Goal: Task Accomplishment & Management: Complete application form

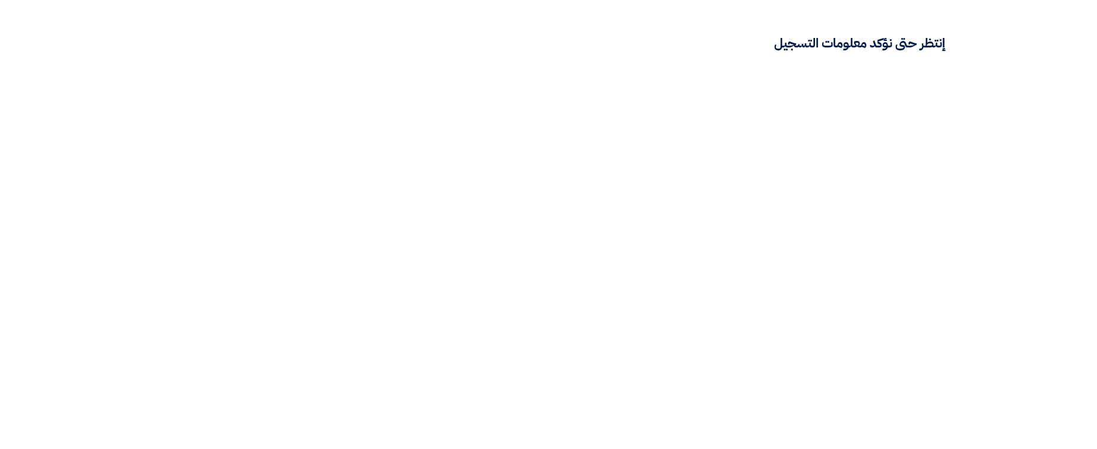
click at [1040, 56] on html "إنتظر حتى نؤكد معلومات التسجيل" at bounding box center [548, 28] width 1097 height 56
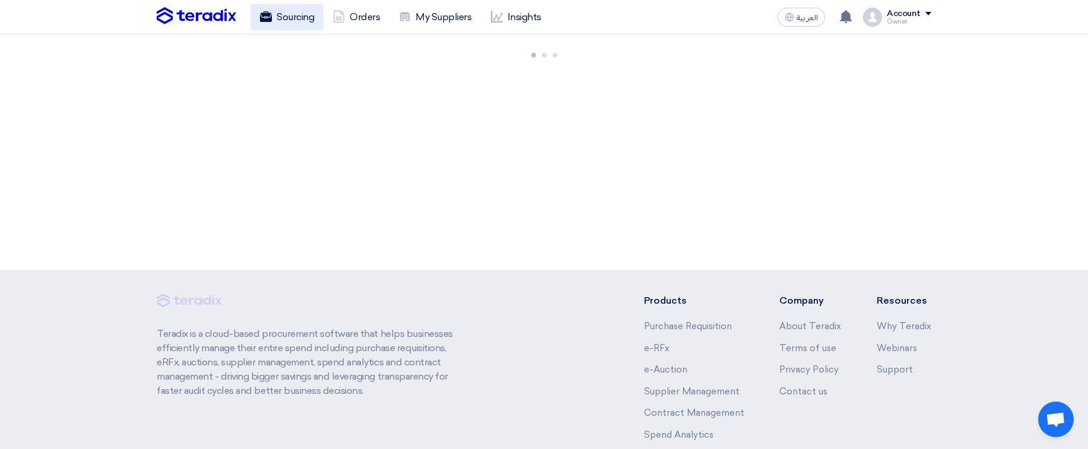
click at [306, 23] on link "Sourcing" at bounding box center [287, 17] width 73 height 26
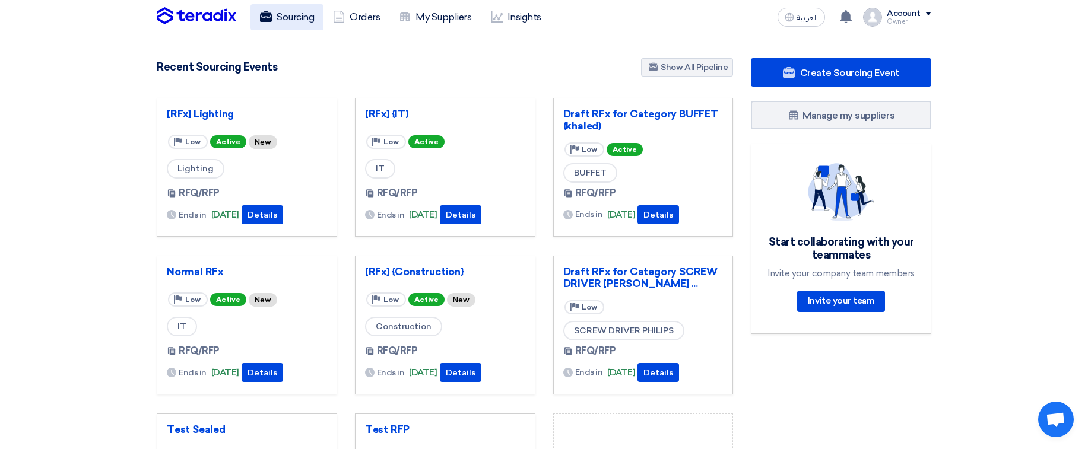
click at [297, 18] on link "Sourcing" at bounding box center [287, 17] width 73 height 26
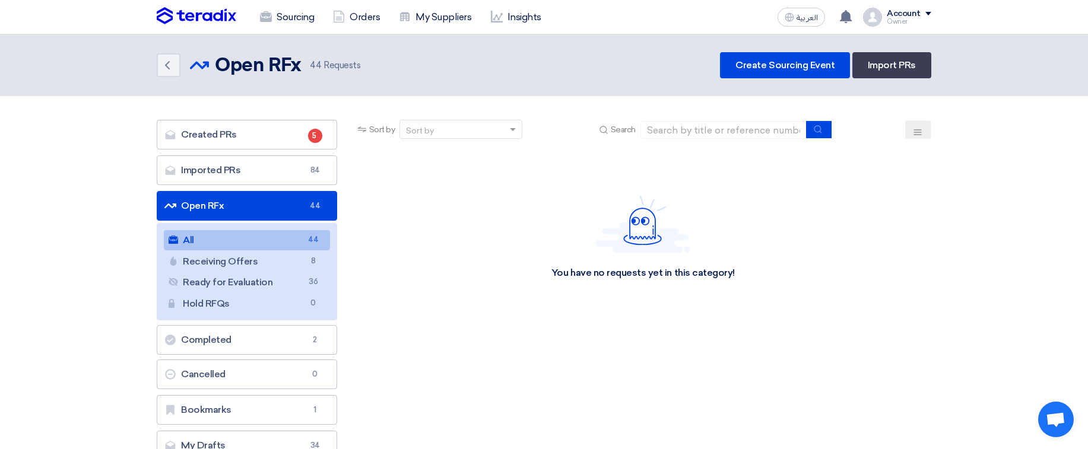
click at [1006, 179] on section "Created PRs Created PRs 5 Imported PRs Imported PRs 84 Open RFx Open RFx 44 All…" at bounding box center [544, 293] width 1088 height 394
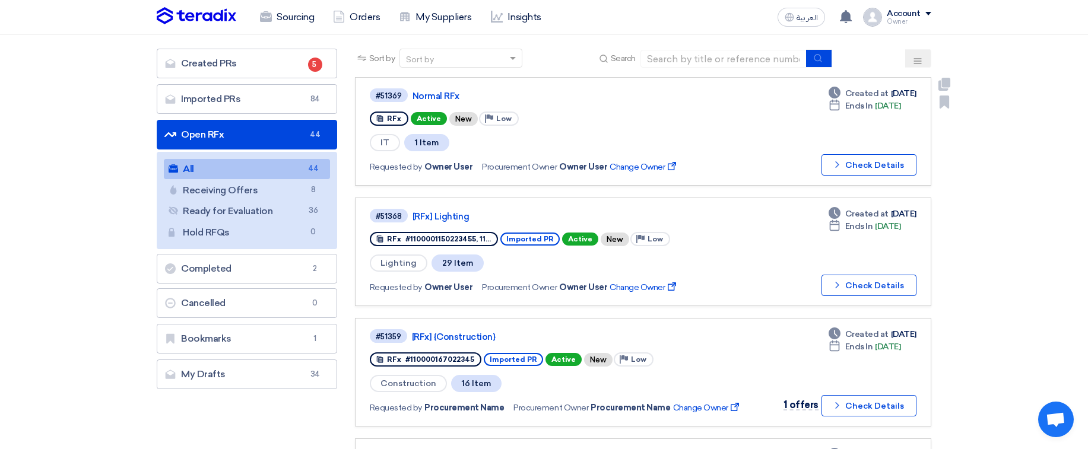
scroll to position [142, 0]
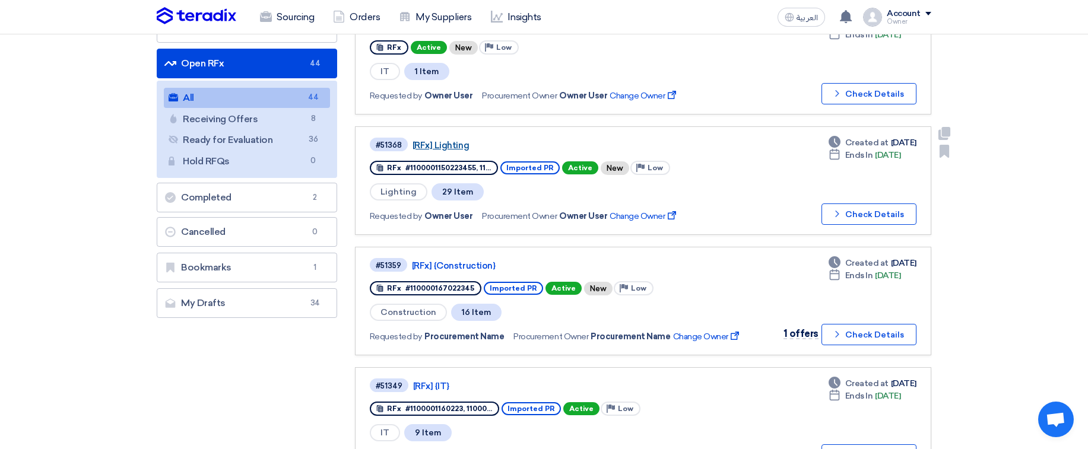
click at [437, 140] on link "[RFx] Lighting" at bounding box center [561, 145] width 297 height 11
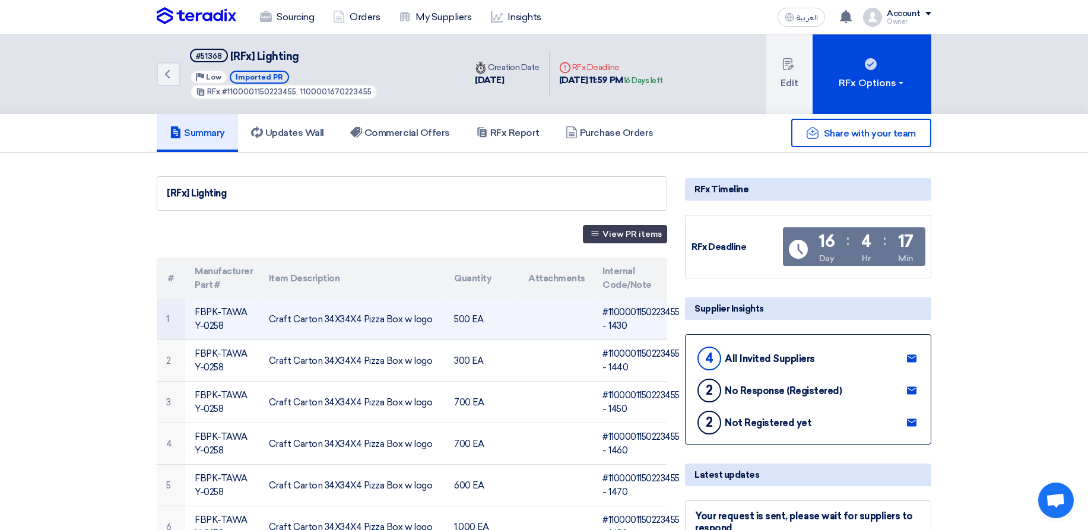
click at [223, 315] on td "FBPK-TAWAY-0258" at bounding box center [222, 320] width 74 height 42
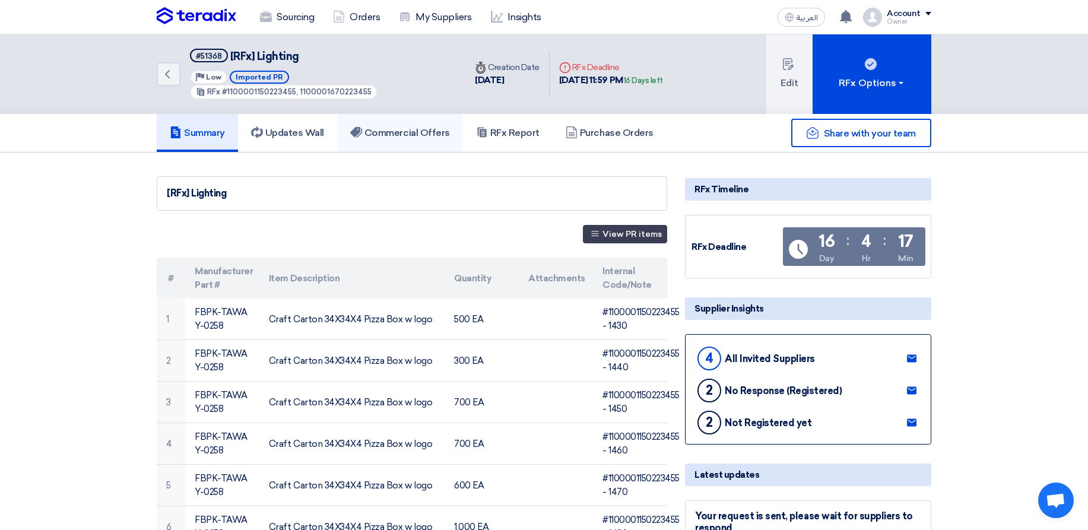
click at [391, 127] on h5 "Commercial Offers" at bounding box center [400, 133] width 100 height 12
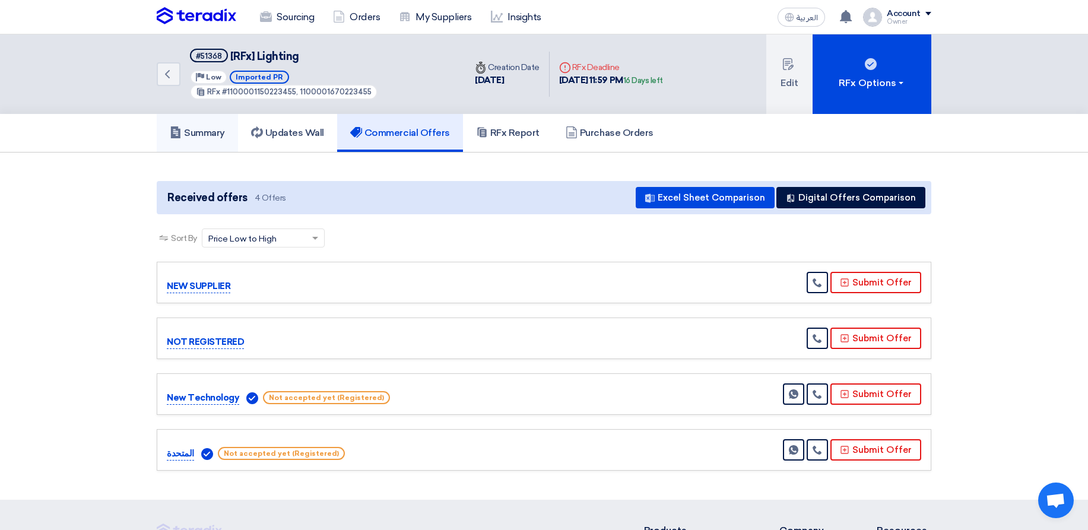
click at [178, 143] on link "Summary" at bounding box center [197, 133] width 81 height 38
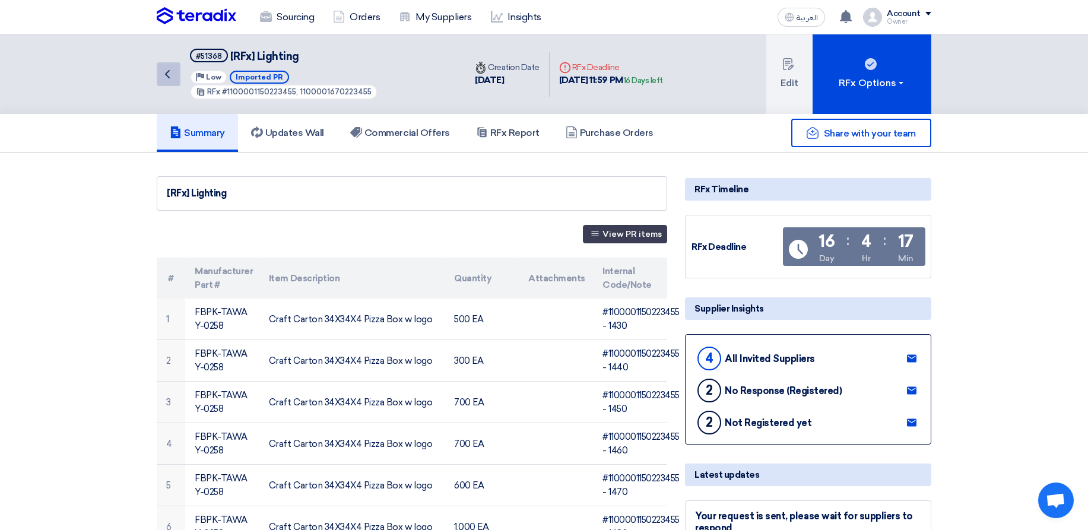
click at [159, 75] on link "Back" at bounding box center [169, 74] width 24 height 24
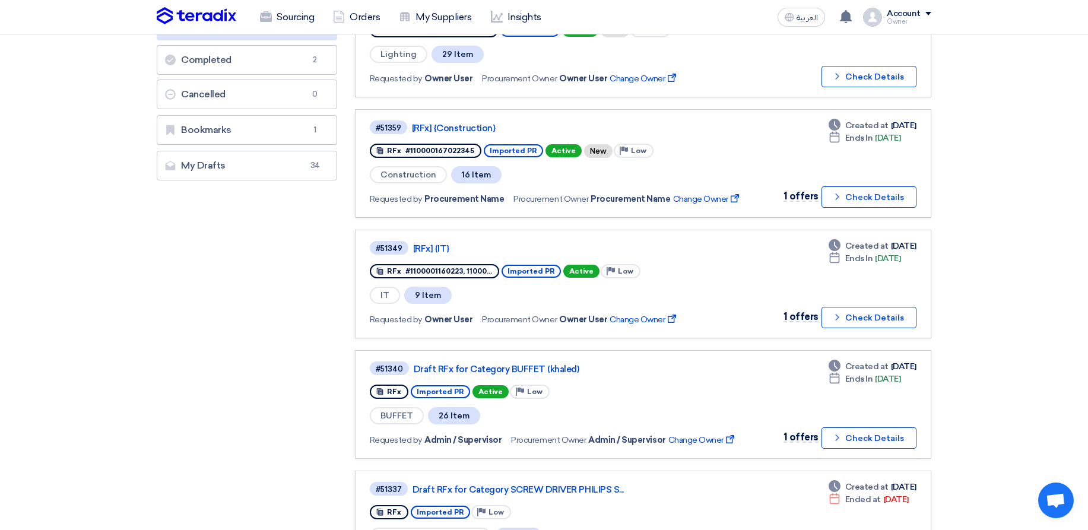
scroll to position [285, 0]
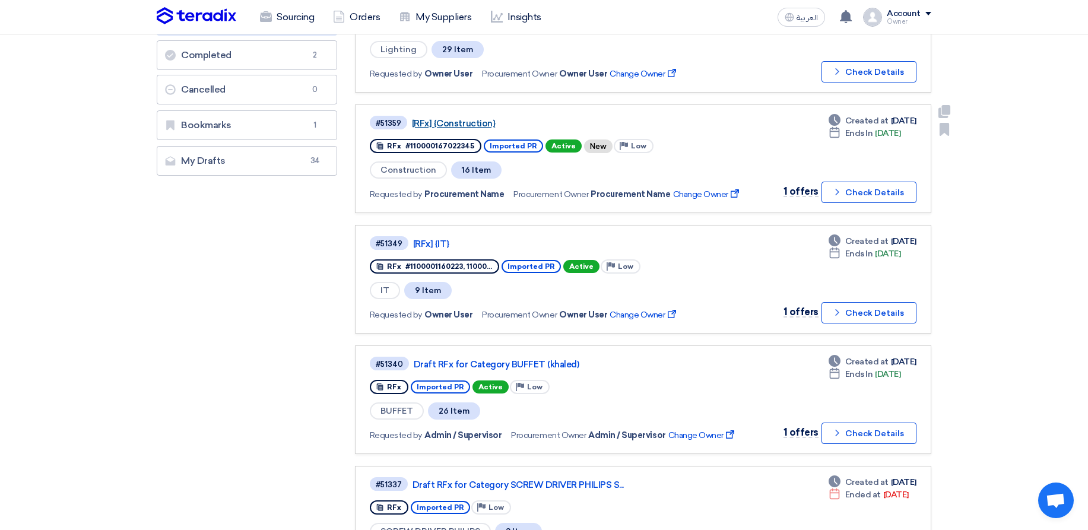
click at [475, 125] on link "[RFx] {Construction}" at bounding box center [560, 123] width 297 height 11
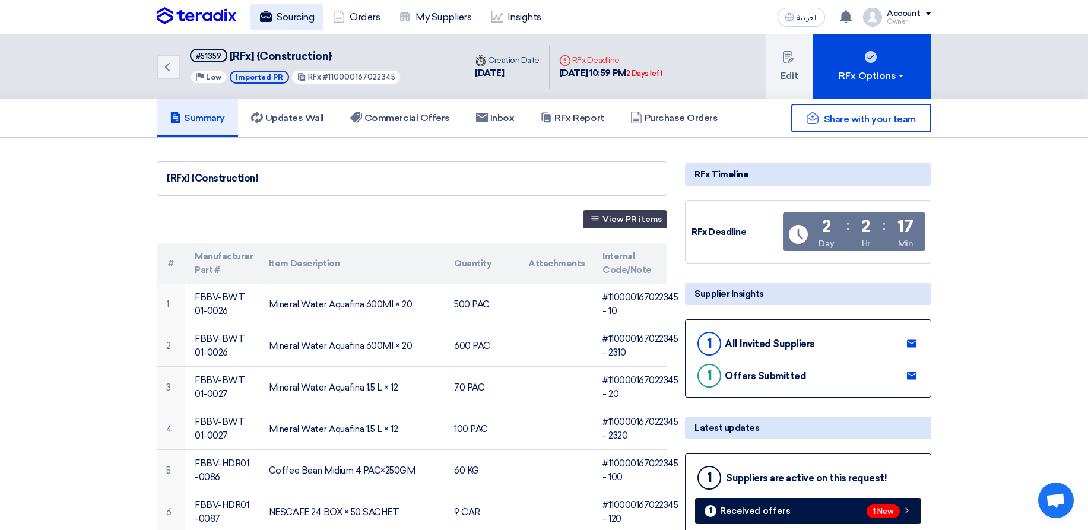
click at [278, 24] on link "Sourcing" at bounding box center [287, 17] width 73 height 26
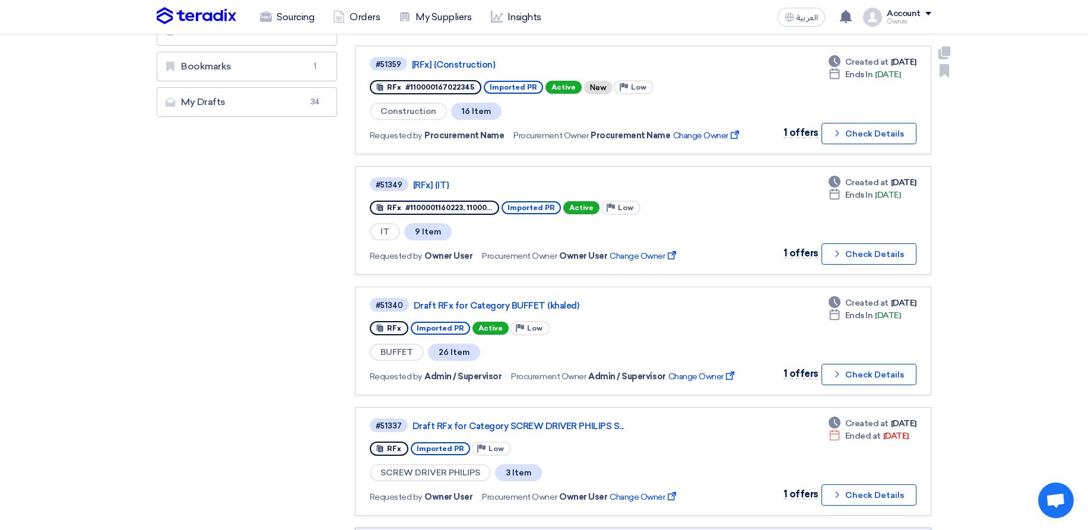
scroll to position [356, 0]
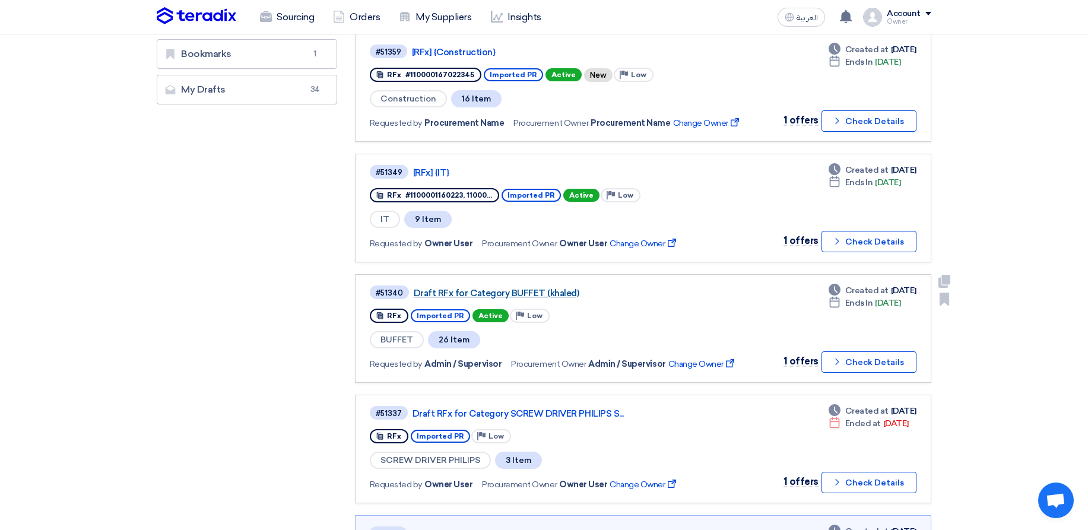
click at [442, 295] on link "Draft RFx for Category BUFFET (khaled)" at bounding box center [562, 293] width 297 height 11
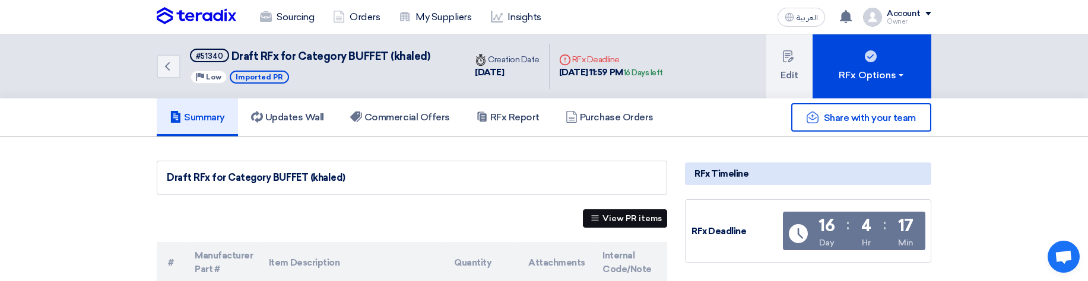
click at [614, 226] on button "View PR items" at bounding box center [625, 219] width 84 height 18
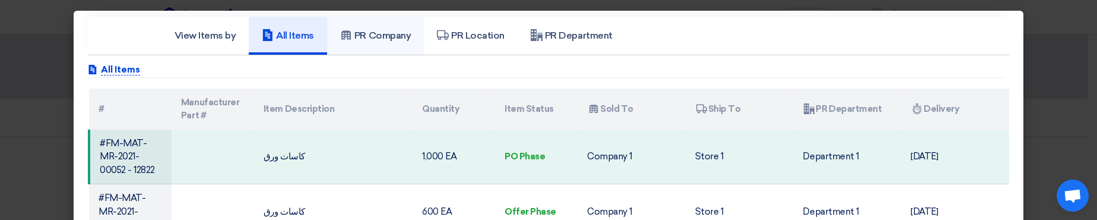
click at [368, 44] on link "PR Company" at bounding box center [375, 36] width 97 height 38
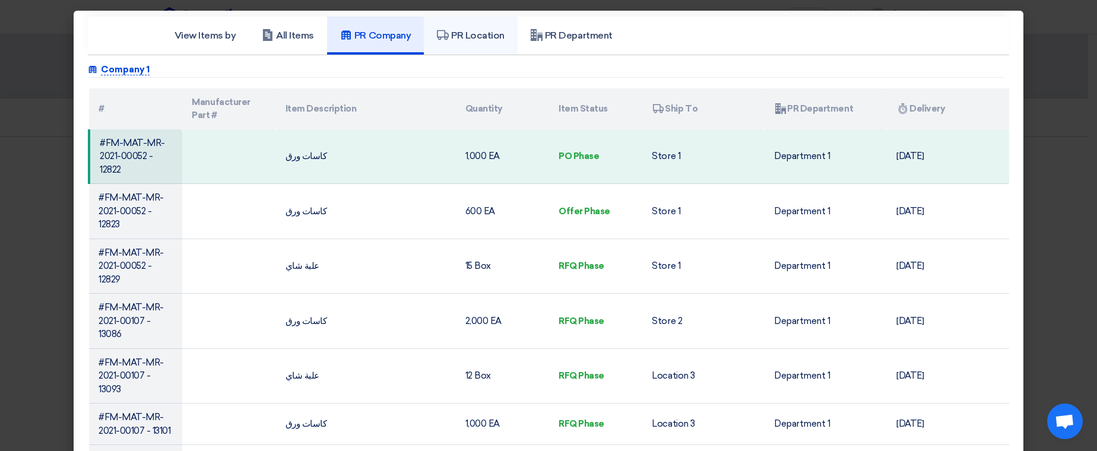
click at [504, 37] on h5 "PR Location" at bounding box center [471, 36] width 68 height 12
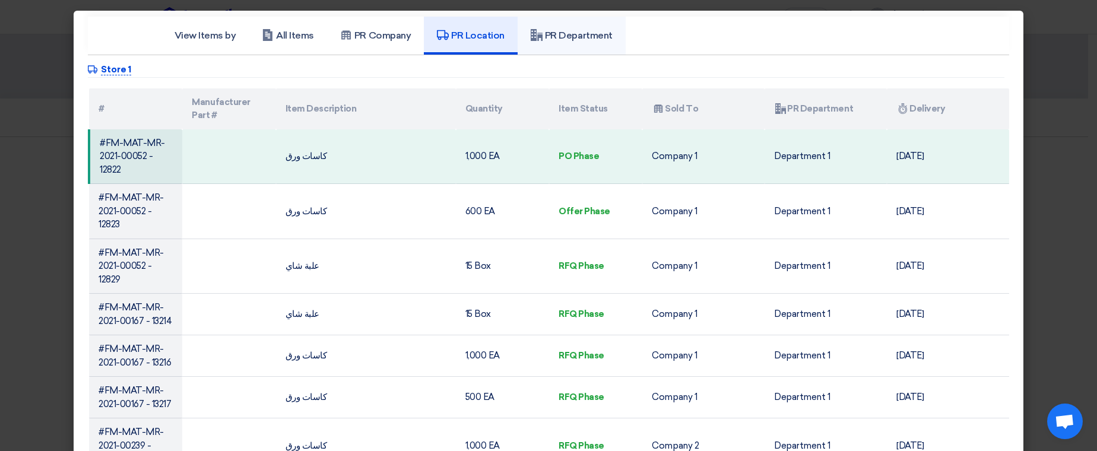
click at [601, 37] on h5 "PR Department" at bounding box center [572, 36] width 82 height 12
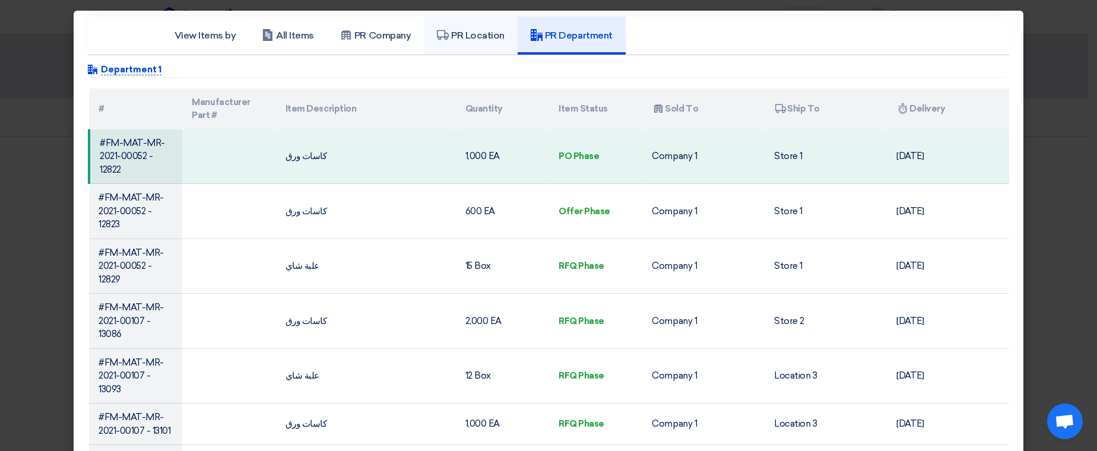
click at [461, 40] on h5 "PR Location" at bounding box center [471, 36] width 68 height 12
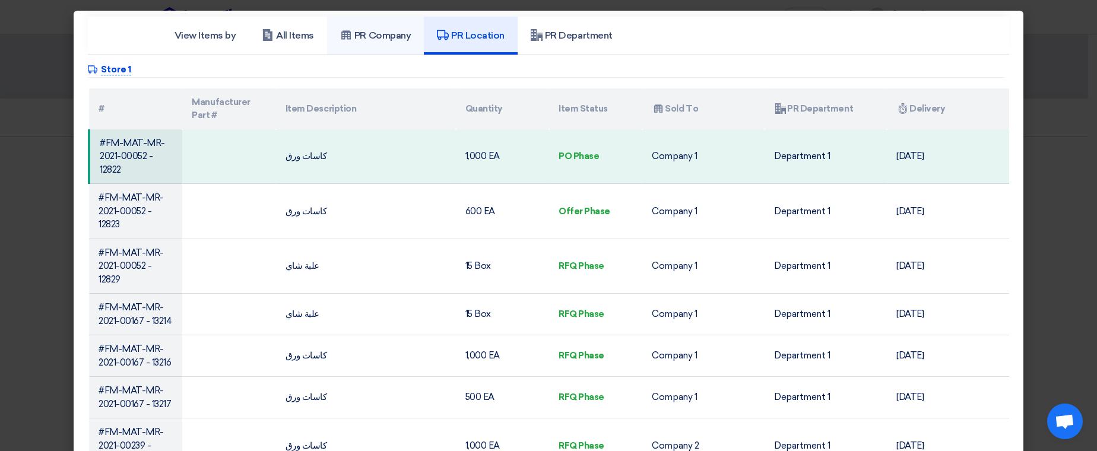
click at [327, 42] on link "PR Company" at bounding box center [375, 36] width 97 height 38
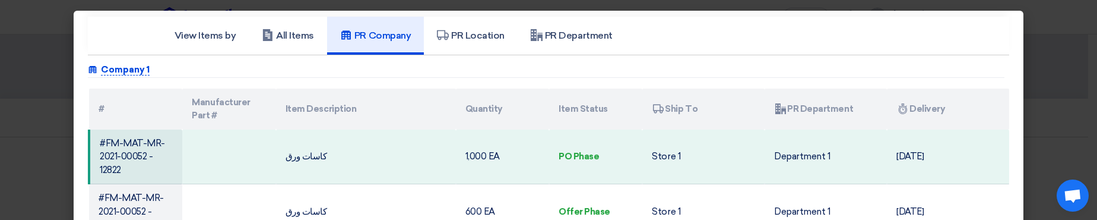
click at [49, 93] on modal-container "View Items by All Items PR Company PR Location PR Department Attachments Compan…" at bounding box center [548, 110] width 1097 height 220
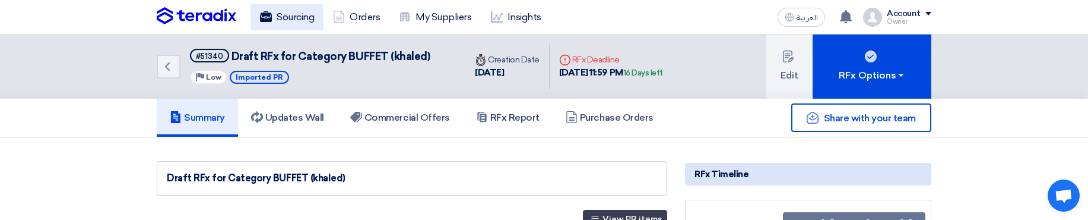
click at [286, 14] on link "Sourcing" at bounding box center [287, 17] width 73 height 26
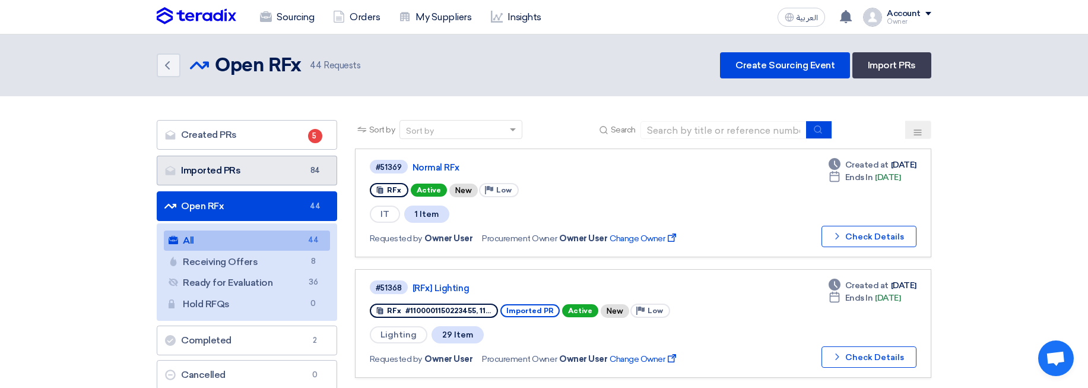
click at [265, 174] on link "Imported PRs Imported PRs 84" at bounding box center [247, 171] width 180 height 30
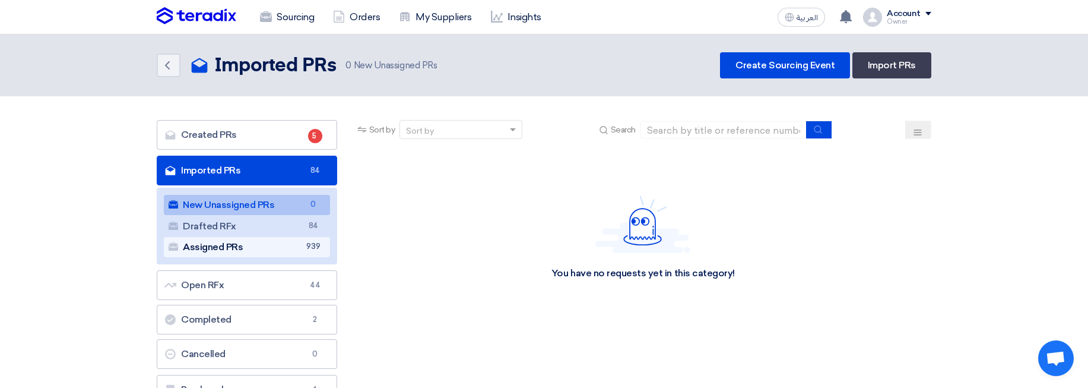
click at [310, 242] on span "939" at bounding box center [313, 246] width 14 height 12
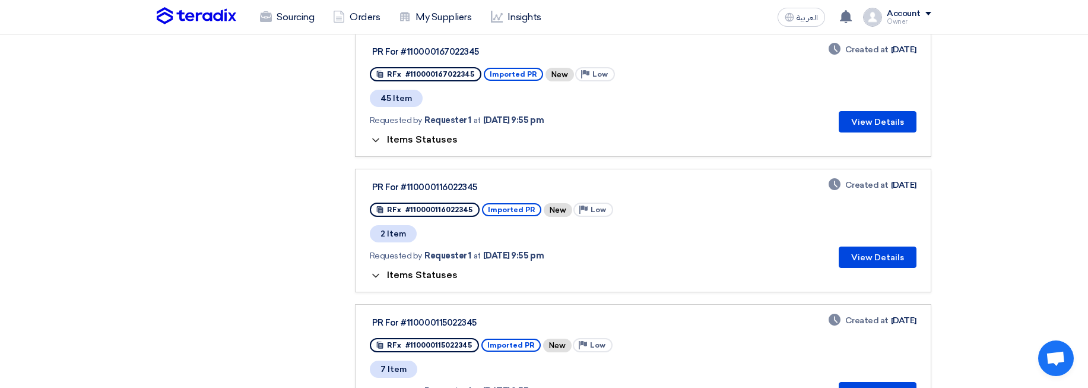
scroll to position [1354, 0]
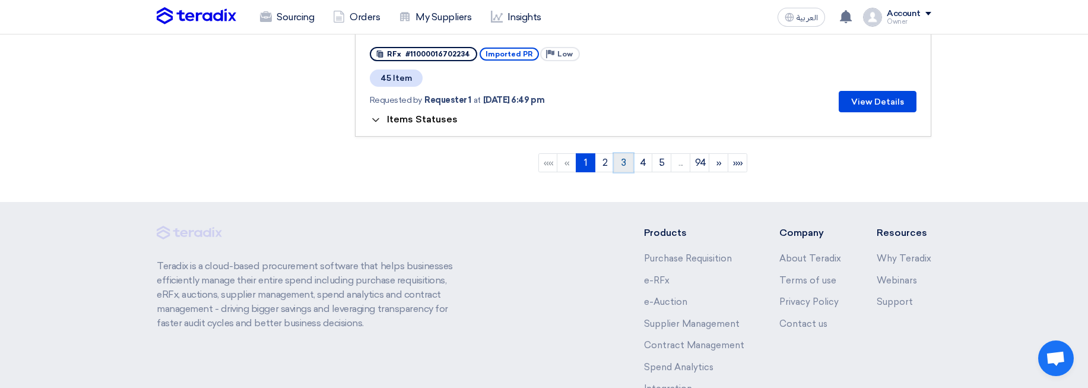
click at [624, 166] on link "3" at bounding box center [624, 162] width 20 height 19
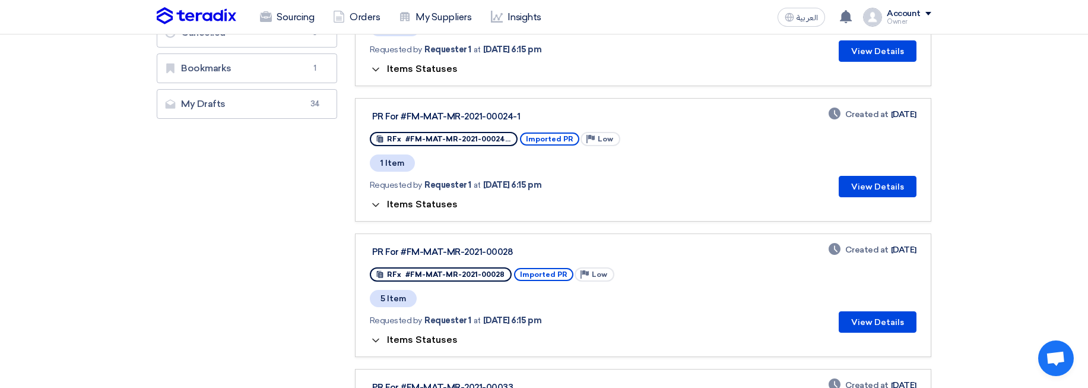
scroll to position [356, 0]
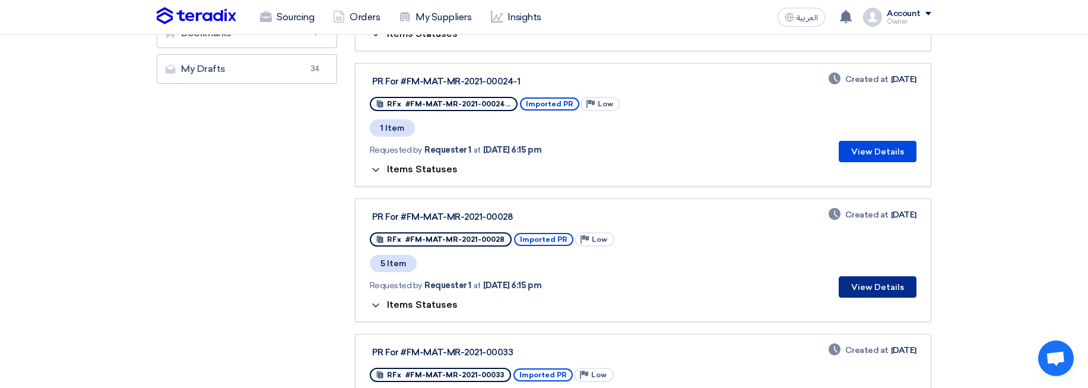
click at [852, 281] on button "View Details" at bounding box center [878, 286] width 78 height 21
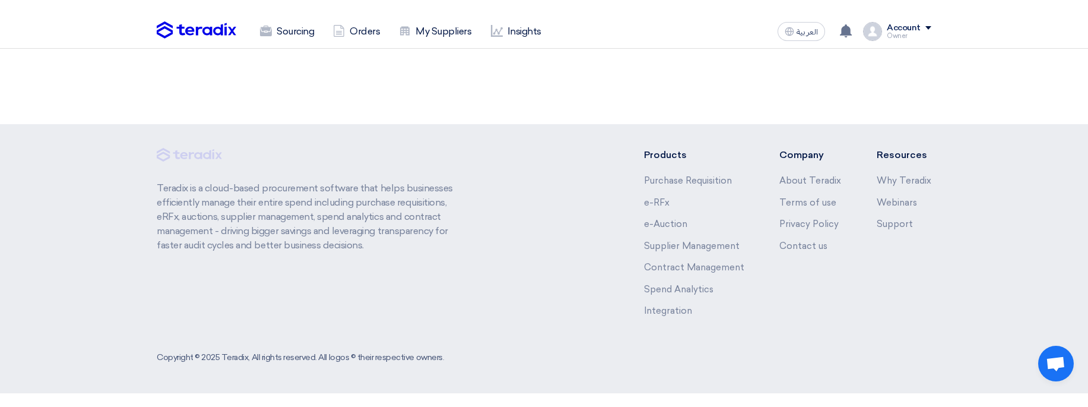
scroll to position [356, 0]
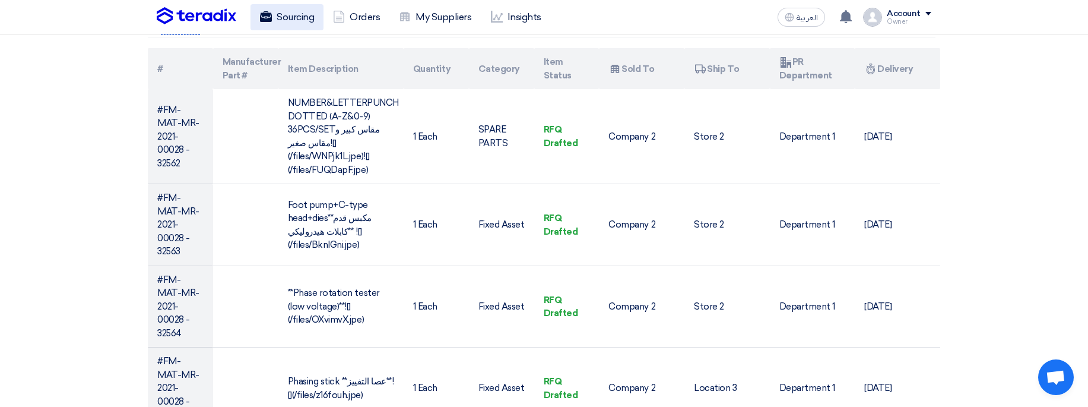
click at [261, 13] on use at bounding box center [266, 16] width 12 height 11
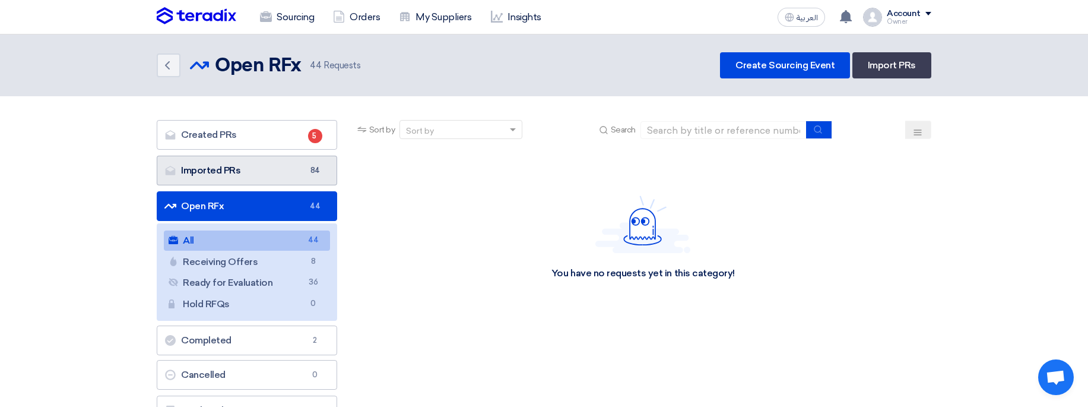
click at [292, 166] on link "Imported PRs Imported PRs 84" at bounding box center [247, 171] width 180 height 30
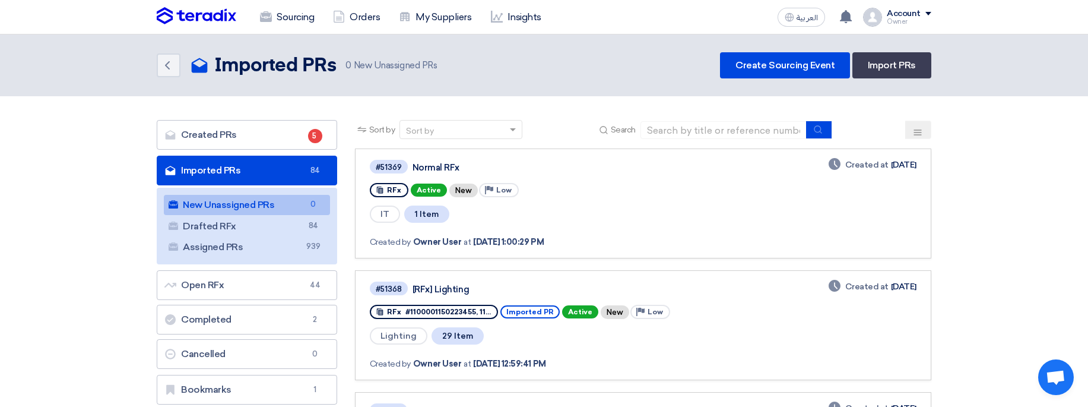
click at [283, 257] on ul "New Unassigned PRs New Unassigned PRs 0 Drafted RFx Drafted RFx 84 Assigned PRs…" at bounding box center [247, 226] width 180 height 77
drag, startPoint x: 302, startPoint y: 260, endPoint x: 290, endPoint y: 251, distance: 15.2
click at [301, 260] on ul "New Unassigned PRs New Unassigned PRs 0 Drafted RFx Drafted RFx 84 Assigned PRs…" at bounding box center [247, 226] width 180 height 77
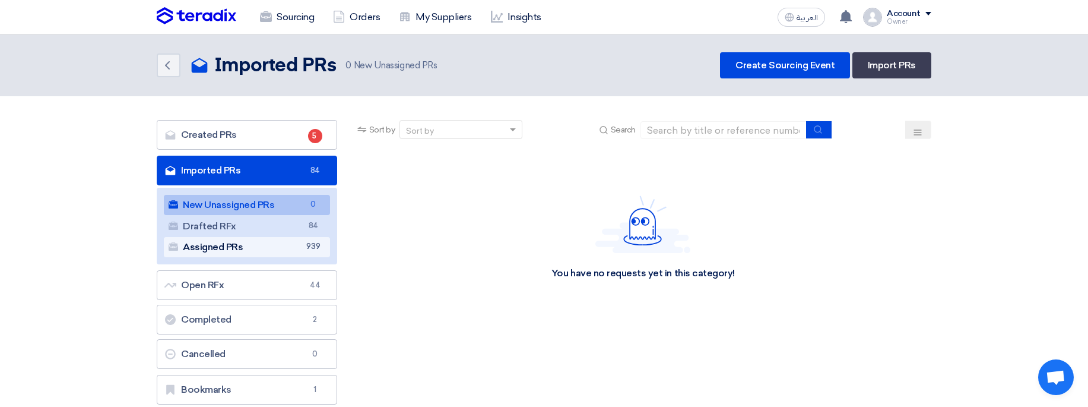
click at [289, 249] on link "Assigned PRs Assigned PRs 939" at bounding box center [247, 247] width 166 height 20
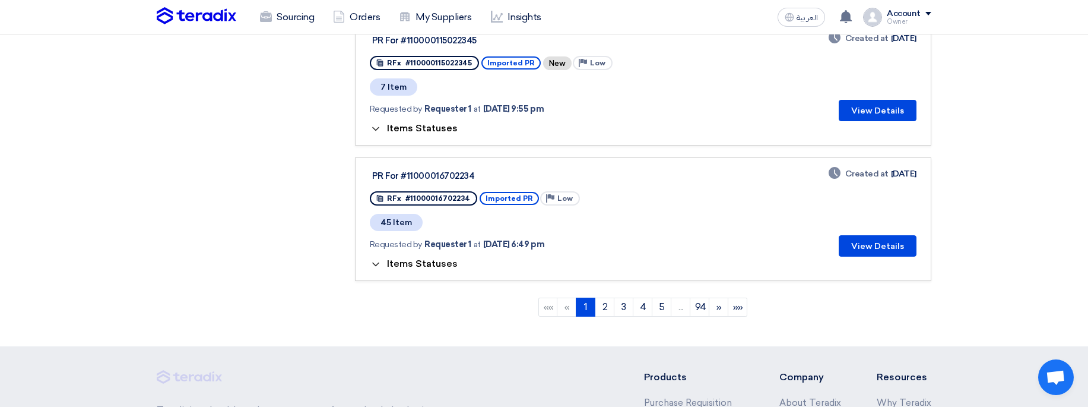
scroll to position [1418, 0]
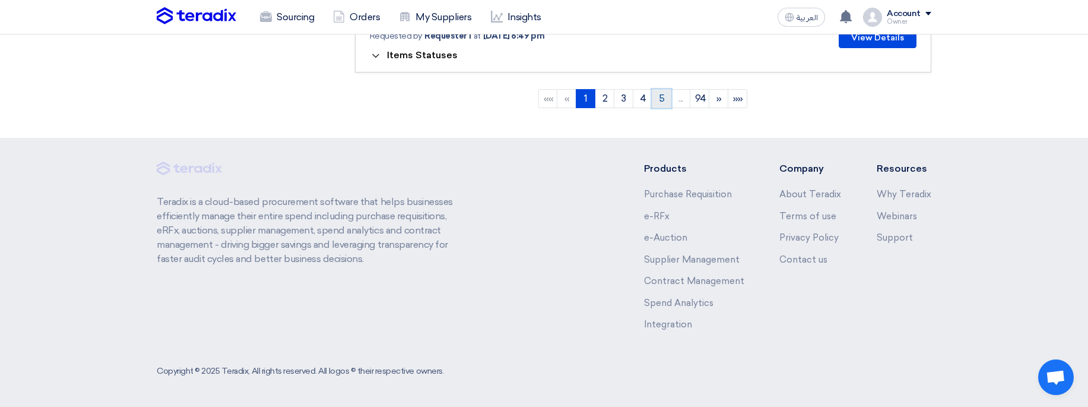
click at [655, 104] on link "5" at bounding box center [662, 98] width 20 height 19
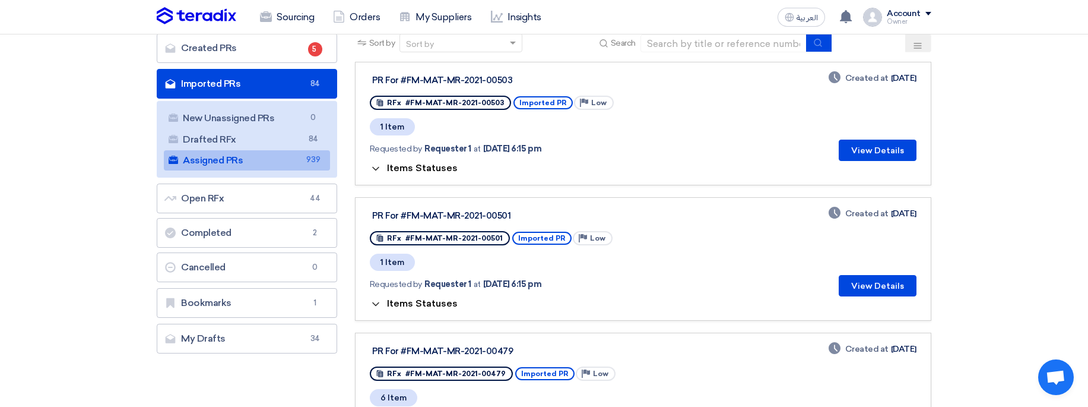
scroll to position [285, 0]
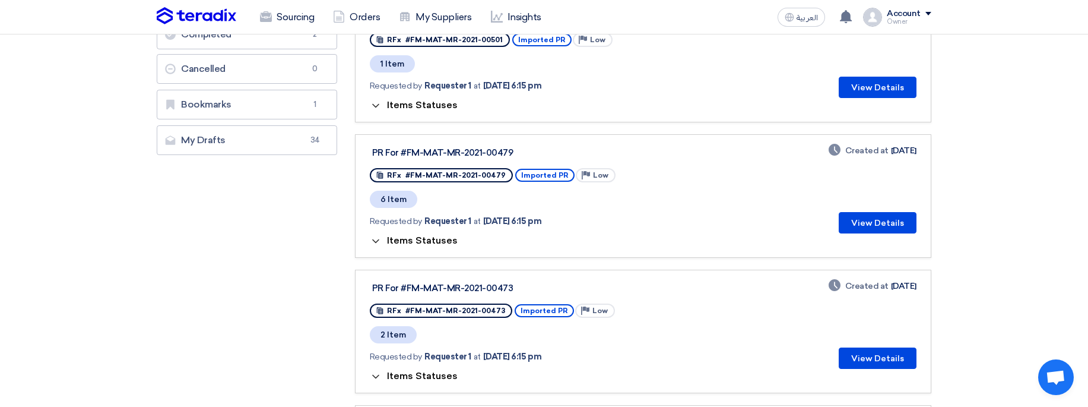
click at [434, 239] on span "Items Statuses" at bounding box center [422, 240] width 71 height 11
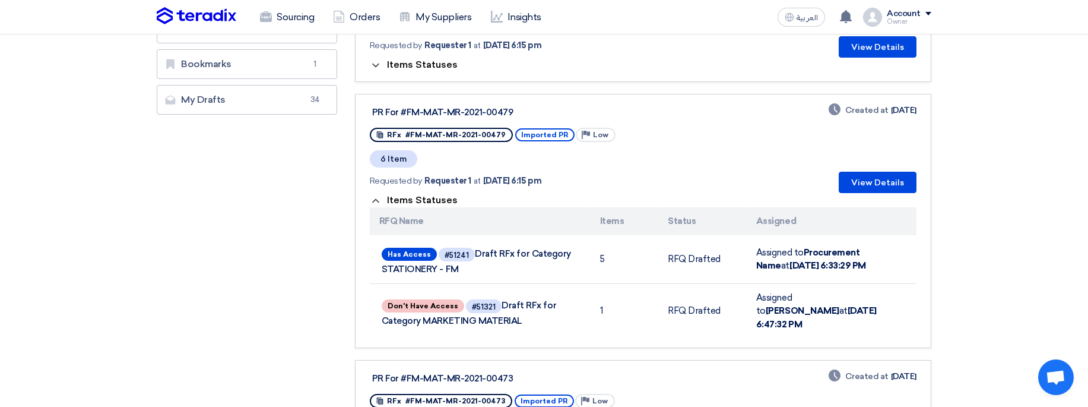
scroll to position [356, 0]
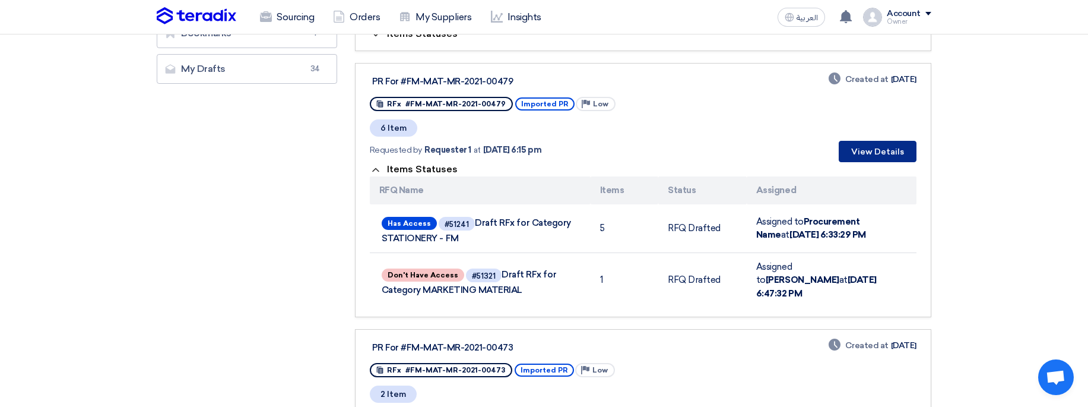
click at [896, 147] on button "View Details" at bounding box center [878, 151] width 78 height 21
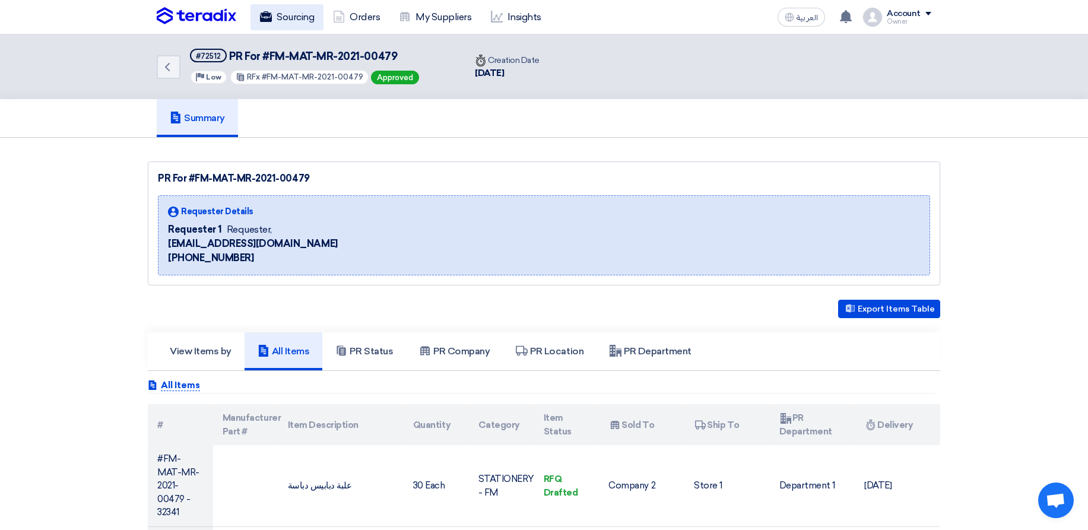
click at [280, 29] on link "Sourcing" at bounding box center [287, 17] width 73 height 26
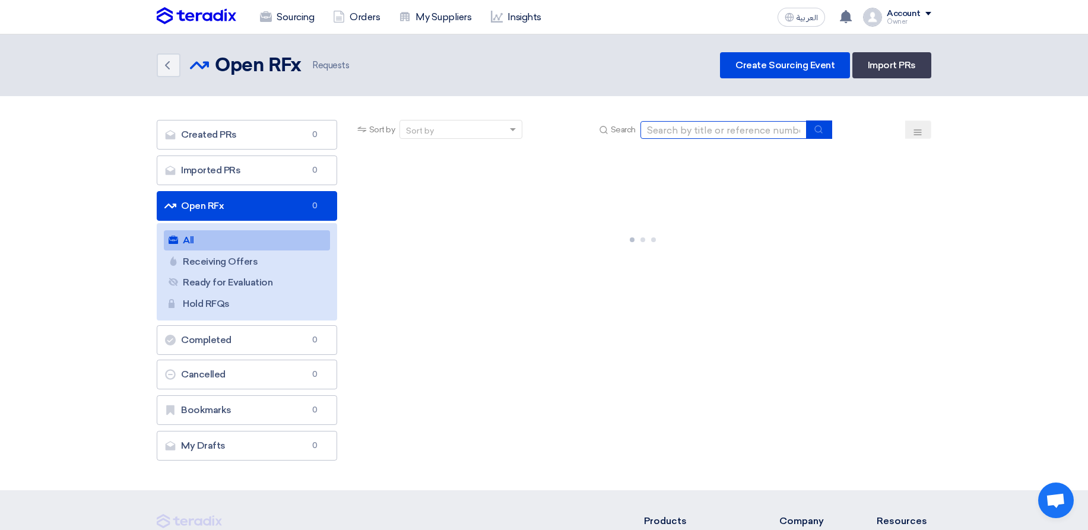
click at [679, 129] on input at bounding box center [724, 130] width 166 height 18
paste input "FM-MAT-SER-2025-00300"
type input "FM-MAT-SER-2025-00300"
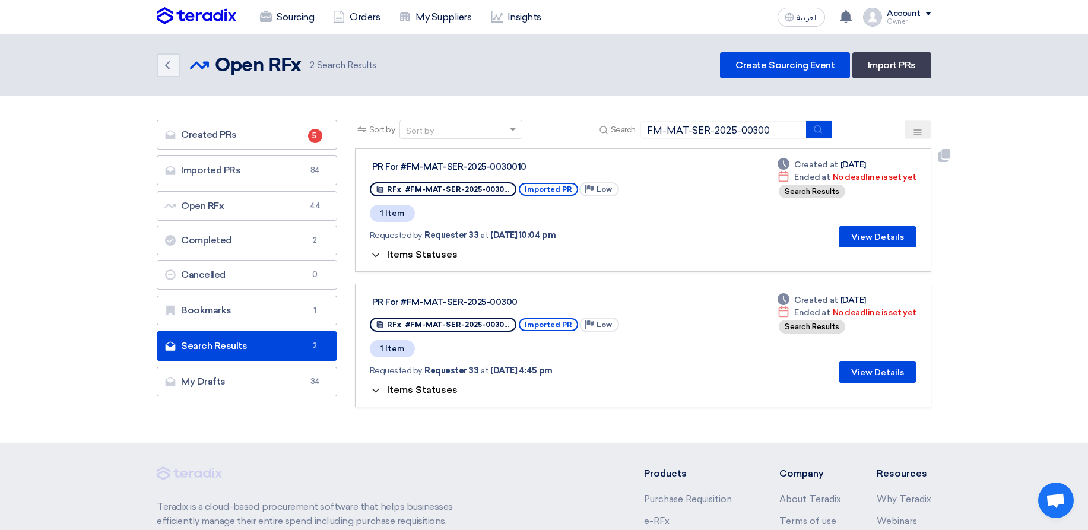
click at [409, 254] on span "Items Statuses" at bounding box center [422, 254] width 71 height 11
click at [427, 250] on span "Items Statuses" at bounding box center [422, 254] width 71 height 11
click at [427, 249] on span "Items Statuses" at bounding box center [422, 254] width 71 height 11
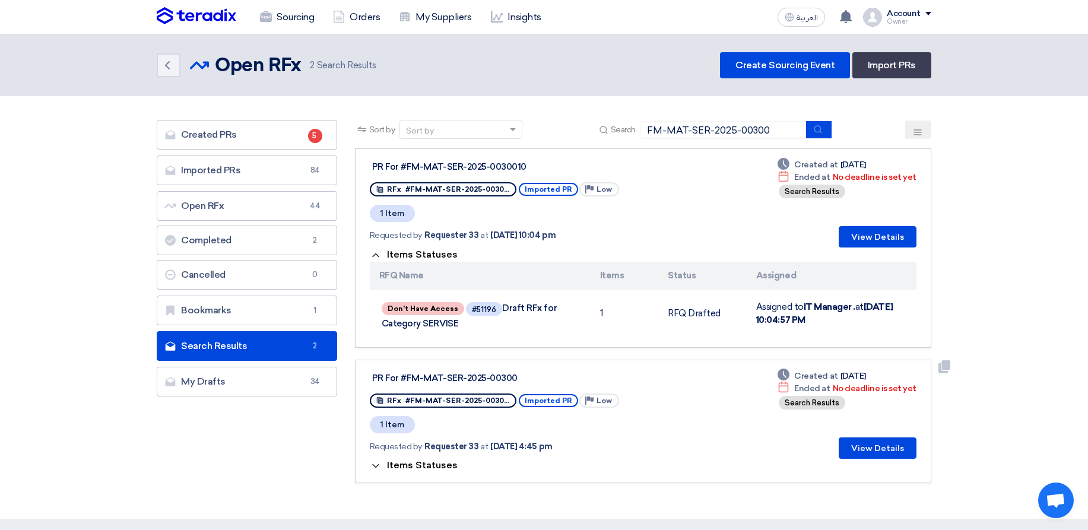
click at [420, 449] on span "Items Statuses" at bounding box center [422, 465] width 71 height 11
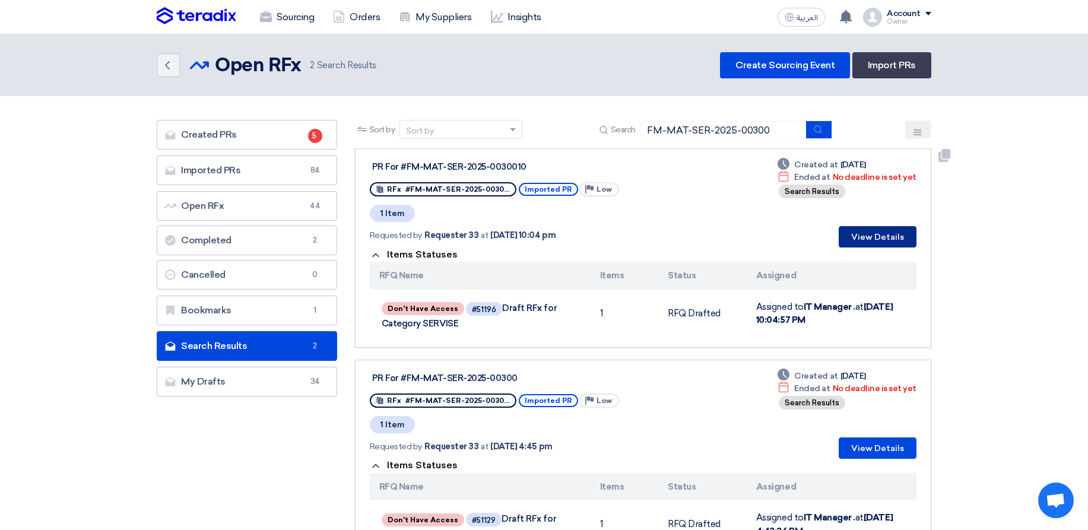
click at [872, 241] on button "View Details" at bounding box center [878, 236] width 78 height 21
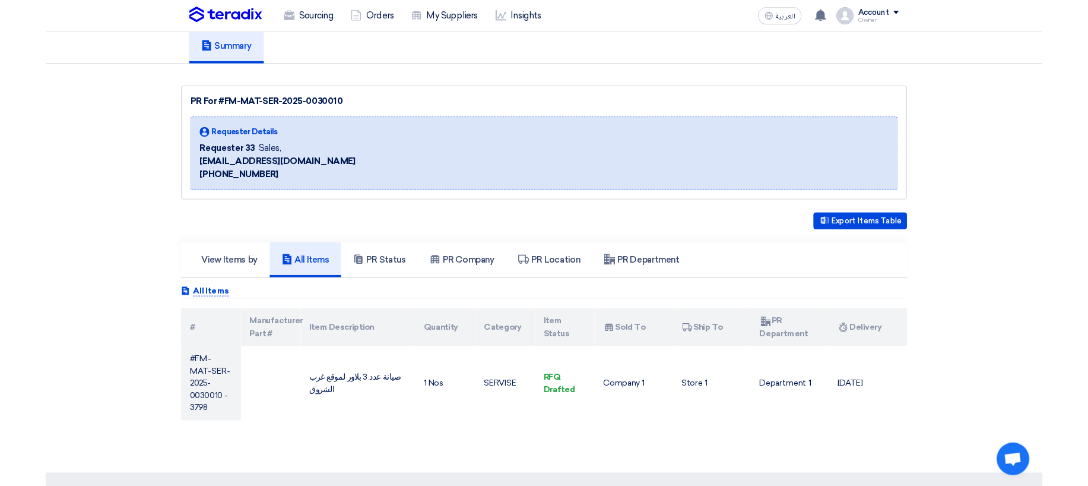
scroll to position [71, 0]
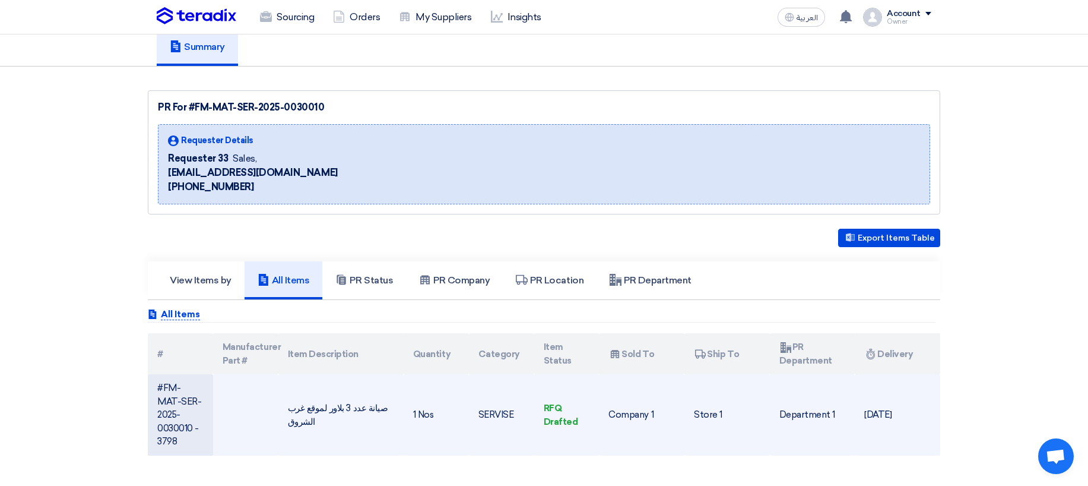
click at [554, 409] on td "RFQ Drafted" at bounding box center [566, 414] width 65 height 81
click at [321, 404] on td "صيانة عدد 3 بلاور لموقع غرب الشروق" at bounding box center [340, 414] width 125 height 81
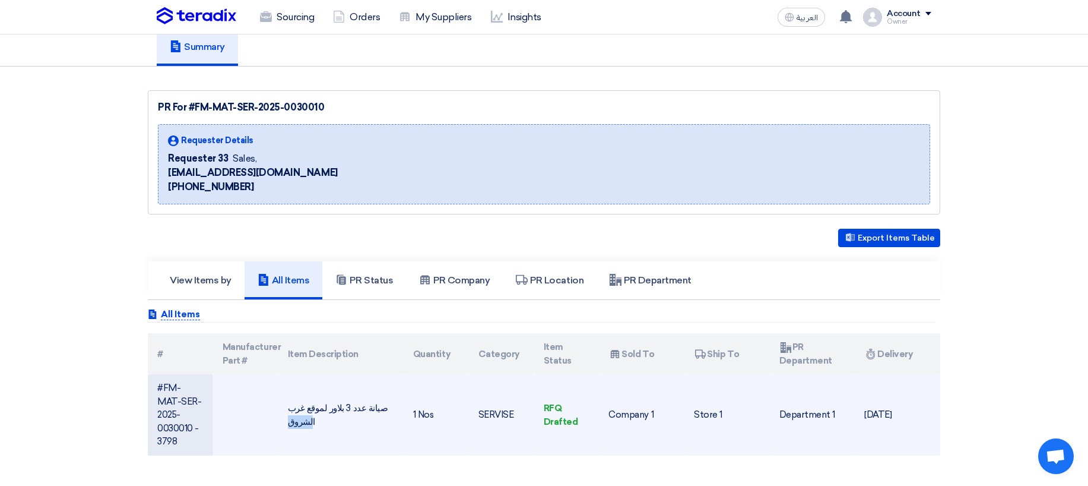
click at [321, 404] on td "صيانة عدد 3 بلاور لموقع غرب الشروق" at bounding box center [340, 414] width 125 height 81
drag, startPoint x: 166, startPoint y: 388, endPoint x: 193, endPoint y: 413, distance: 36.6
click at [193, 413] on td "#FM-MAT-SER-2025-0030010 - 3798" at bounding box center [180, 414] width 65 height 81
copy td "M-MAT-SER-2025-0030010"
click at [485, 406] on td "SERVISE" at bounding box center [501, 414] width 65 height 81
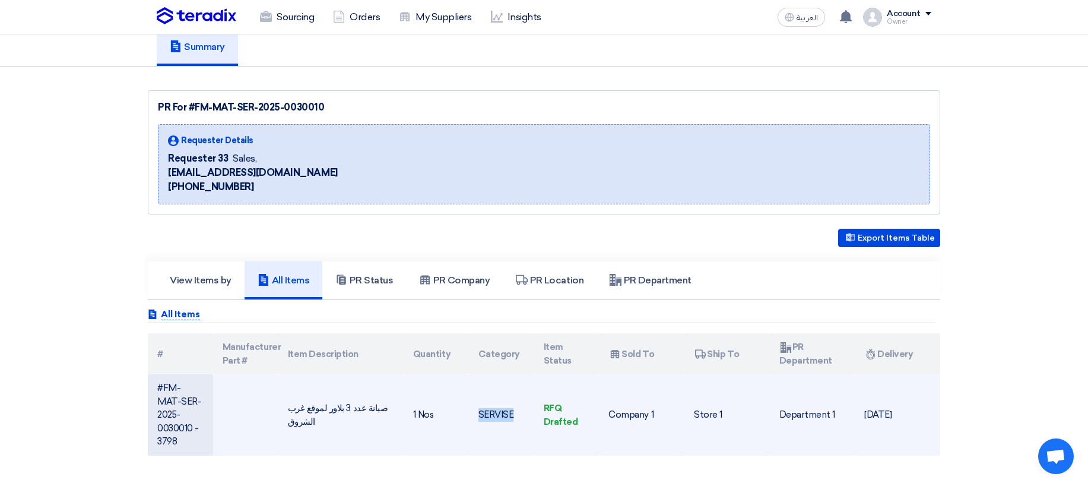
click at [485, 406] on td "SERVISE" at bounding box center [501, 414] width 65 height 81
copy td "SERVISE"
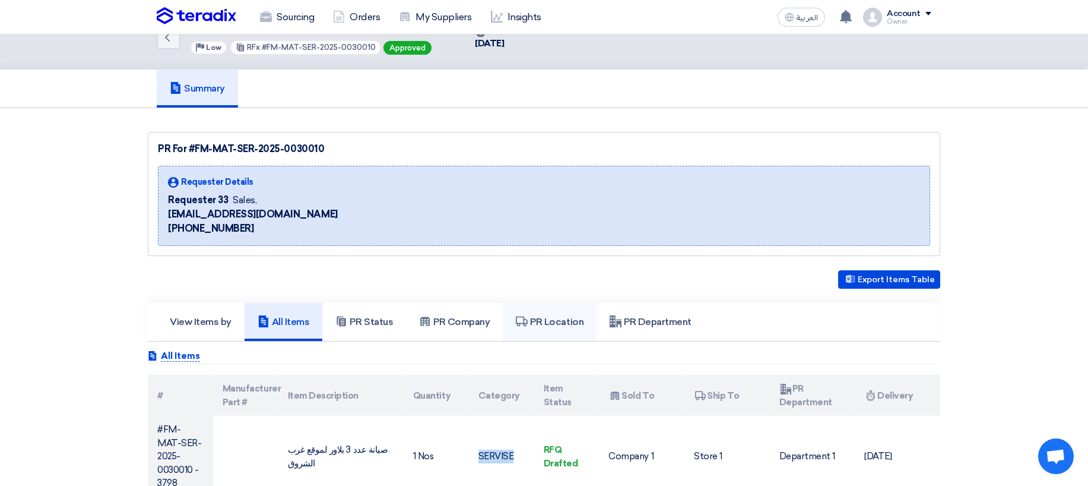
scroll to position [0, 0]
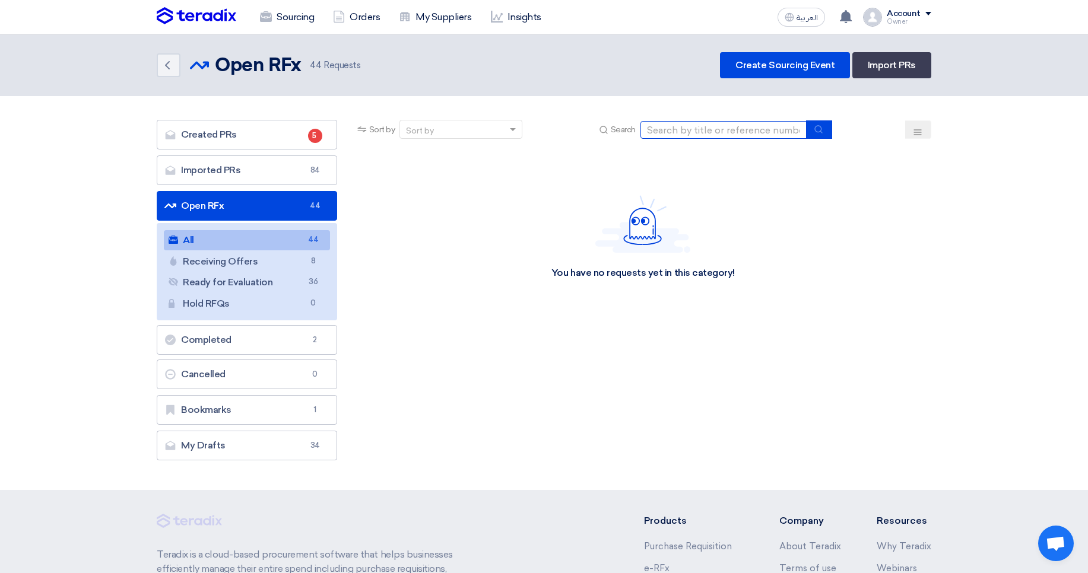
click at [703, 132] on input at bounding box center [724, 130] width 166 height 18
paste input "SERVISE"
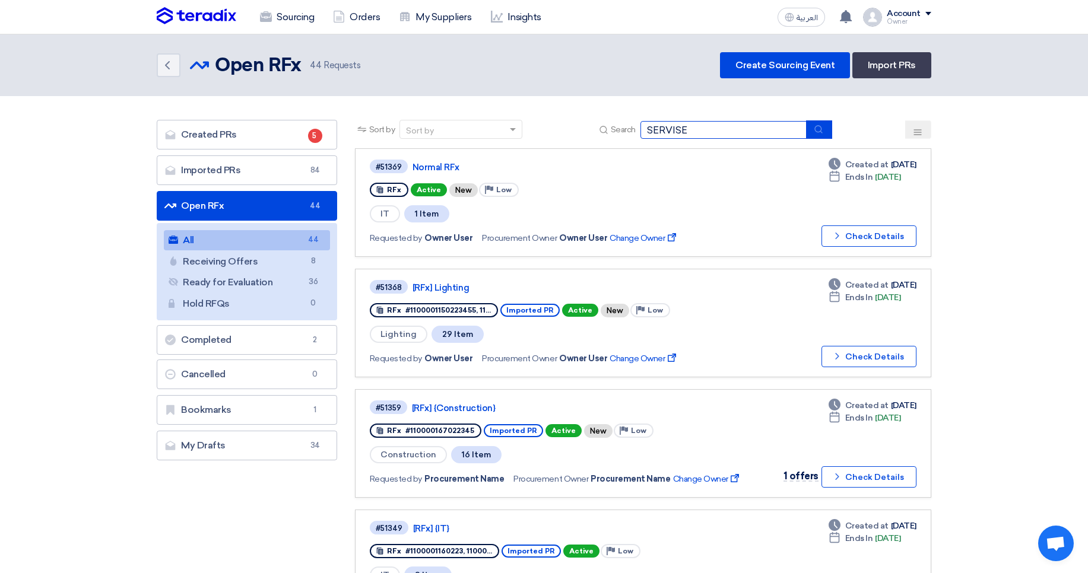
type input "SERVISE"
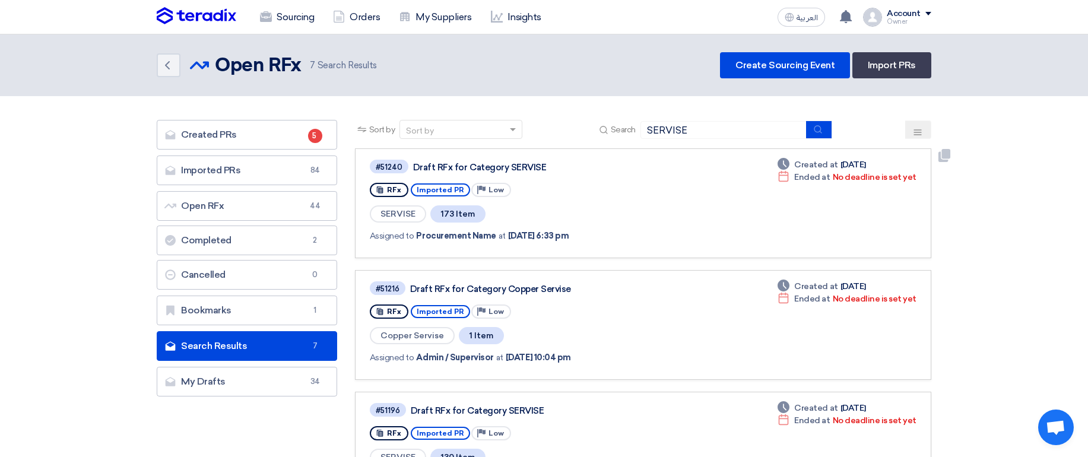
drag, startPoint x: 452, startPoint y: 213, endPoint x: 539, endPoint y: 220, distance: 87.5
click at [518, 220] on div "SERVISE 173 Item" at bounding box center [541, 214] width 343 height 20
click at [647, 211] on div "SERVISE 173 Item" at bounding box center [541, 214] width 343 height 20
click at [448, 240] on span "Procurement Name" at bounding box center [456, 236] width 80 height 12
drag, startPoint x: 448, startPoint y: 240, endPoint x: 475, endPoint y: 238, distance: 26.8
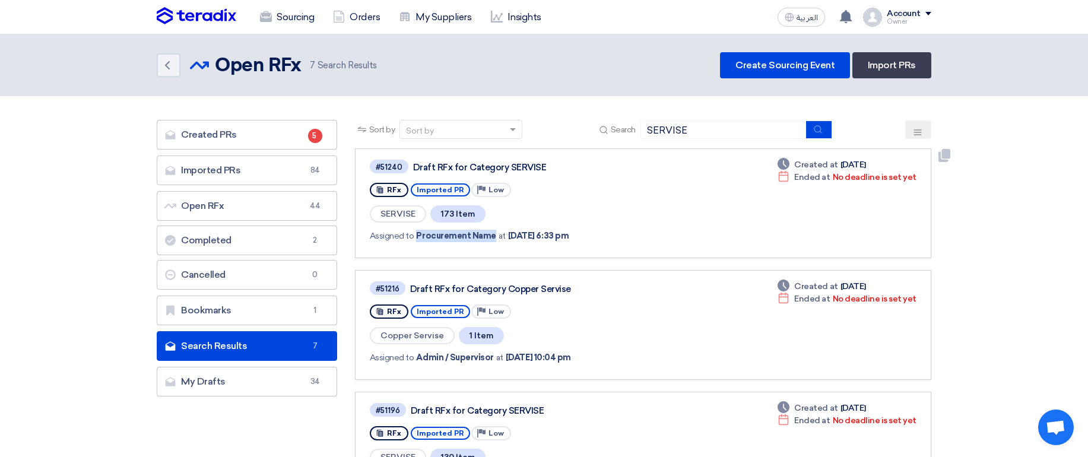
click at [475, 238] on span "Procurement Name" at bounding box center [456, 236] width 80 height 12
click at [528, 168] on div "Draft RFx for Category SERVISE" at bounding box center [561, 167] width 297 height 11
drag, startPoint x: 528, startPoint y: 168, endPoint x: 432, endPoint y: 167, distance: 96.2
click at [432, 167] on div "Draft RFx for Category SERVISE" at bounding box center [561, 167] width 297 height 11
copy div "RFx for Category SERVISE"
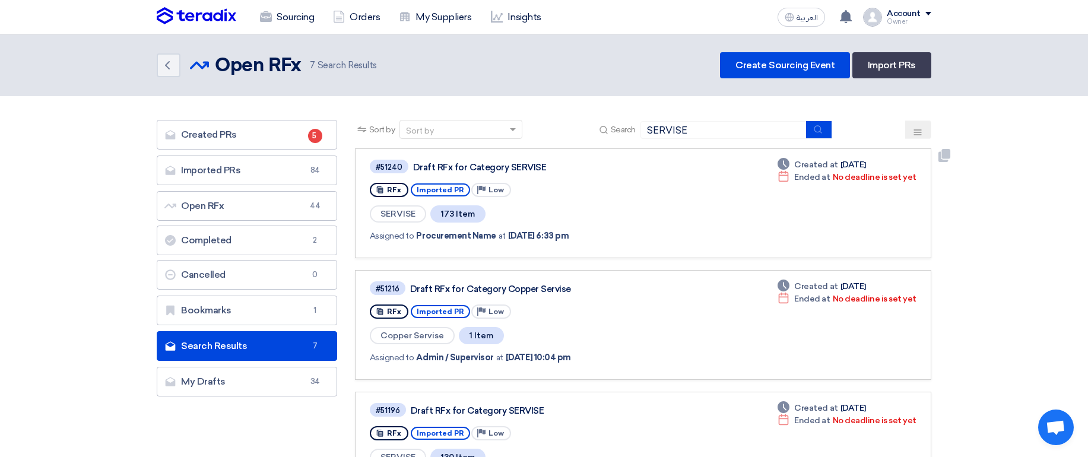
click at [419, 166] on div "Draft RFx for Category SERVISE" at bounding box center [561, 167] width 297 height 11
drag, startPoint x: 419, startPoint y: 166, endPoint x: 512, endPoint y: 167, distance: 93.2
click at [512, 167] on div "Draft RFx for Category SERVISE" at bounding box center [561, 167] width 297 height 11
copy div "Draft RFx for Category SERVISE"
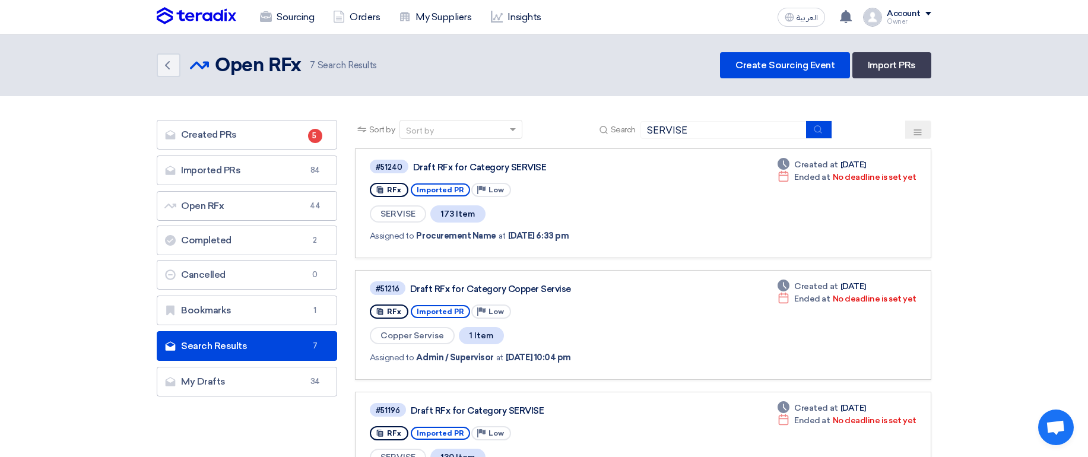
click at [627, 64] on div "Back Open RFx Open RFx 7 Search Results Create Sourcing Event Import PRs" at bounding box center [544, 65] width 775 height 26
drag, startPoint x: 630, startPoint y: 62, endPoint x: 980, endPoint y: 66, distance: 349.1
click at [980, 66] on header "Back Open RFx Open RFx 7 Search Results" at bounding box center [544, 65] width 1088 height 62
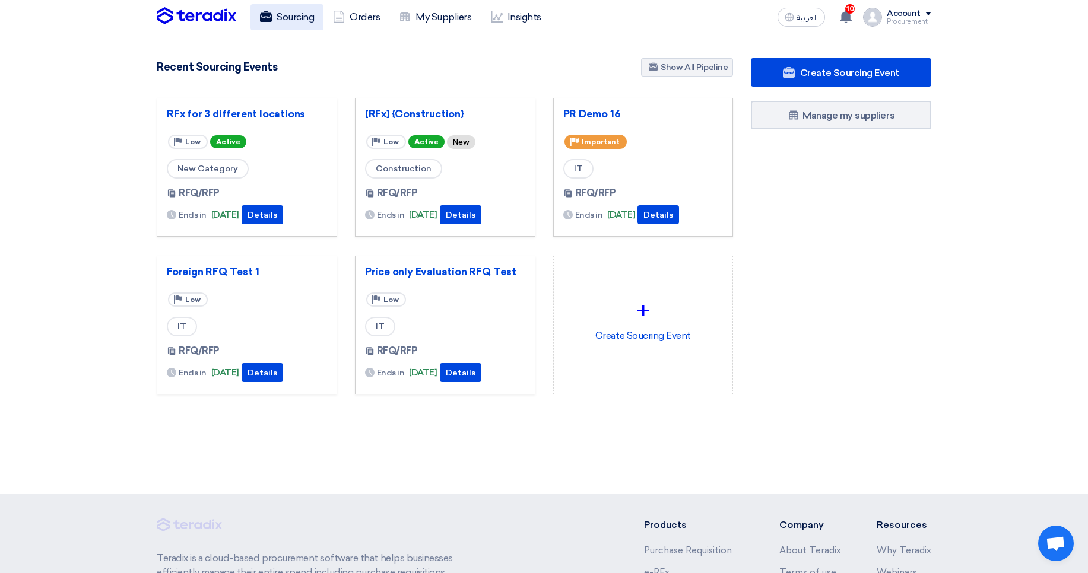
click at [275, 26] on link "Sourcing" at bounding box center [287, 17] width 73 height 26
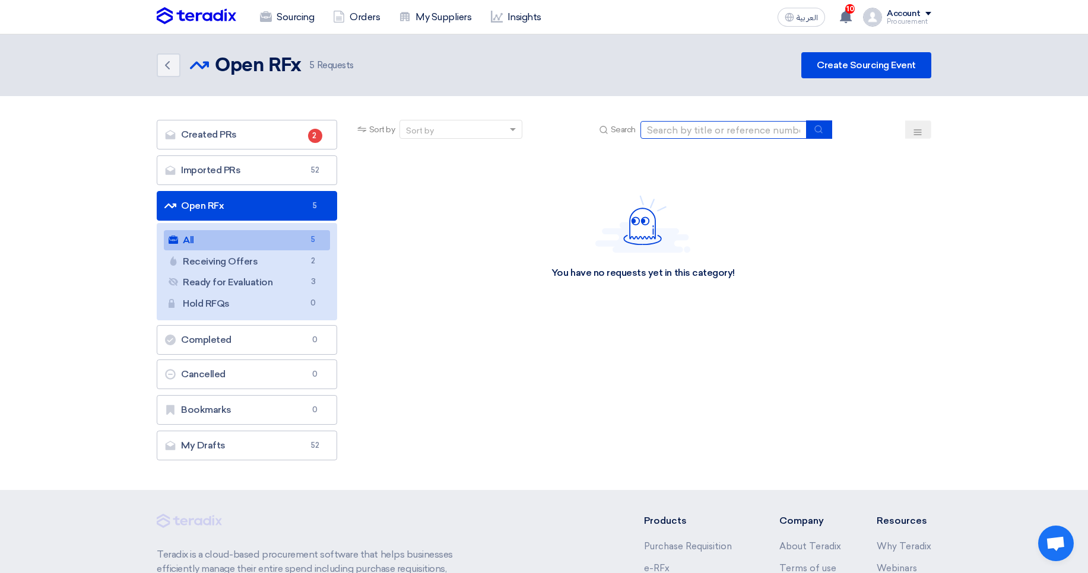
click at [686, 131] on input at bounding box center [724, 130] width 166 height 18
paste input "Draft RFx for Category SERVISE"
type input "Draft RFx for Category SERVISE"
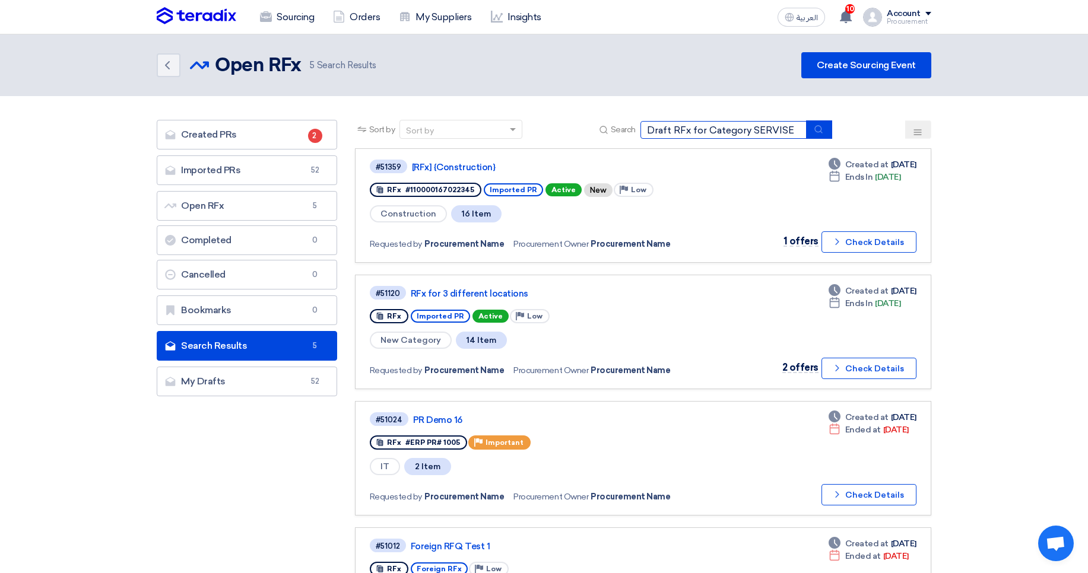
click at [743, 134] on input "Draft RFx for Category SERVISE" at bounding box center [724, 130] width 166 height 18
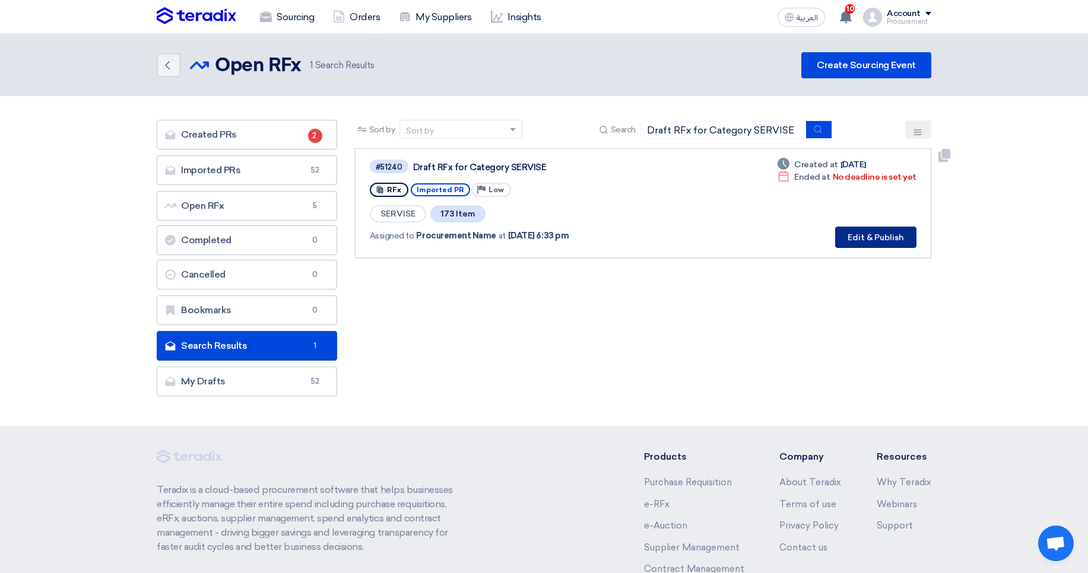
click at [872, 235] on button "Edit & Publish" at bounding box center [875, 237] width 81 height 21
